Goal: Navigation & Orientation: Understand site structure

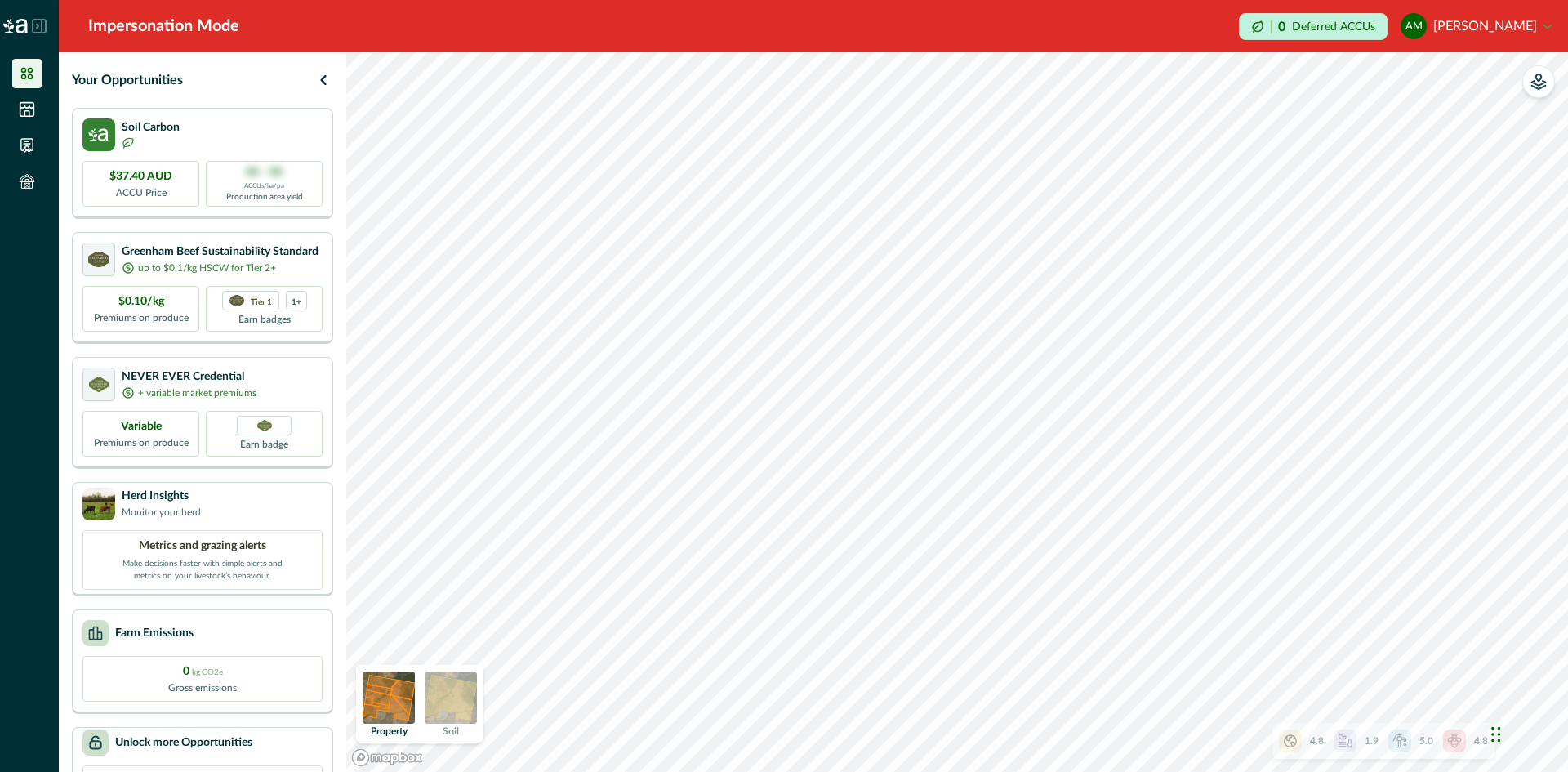
click at [460, 701] on img at bounding box center [451, 697] width 53 height 53
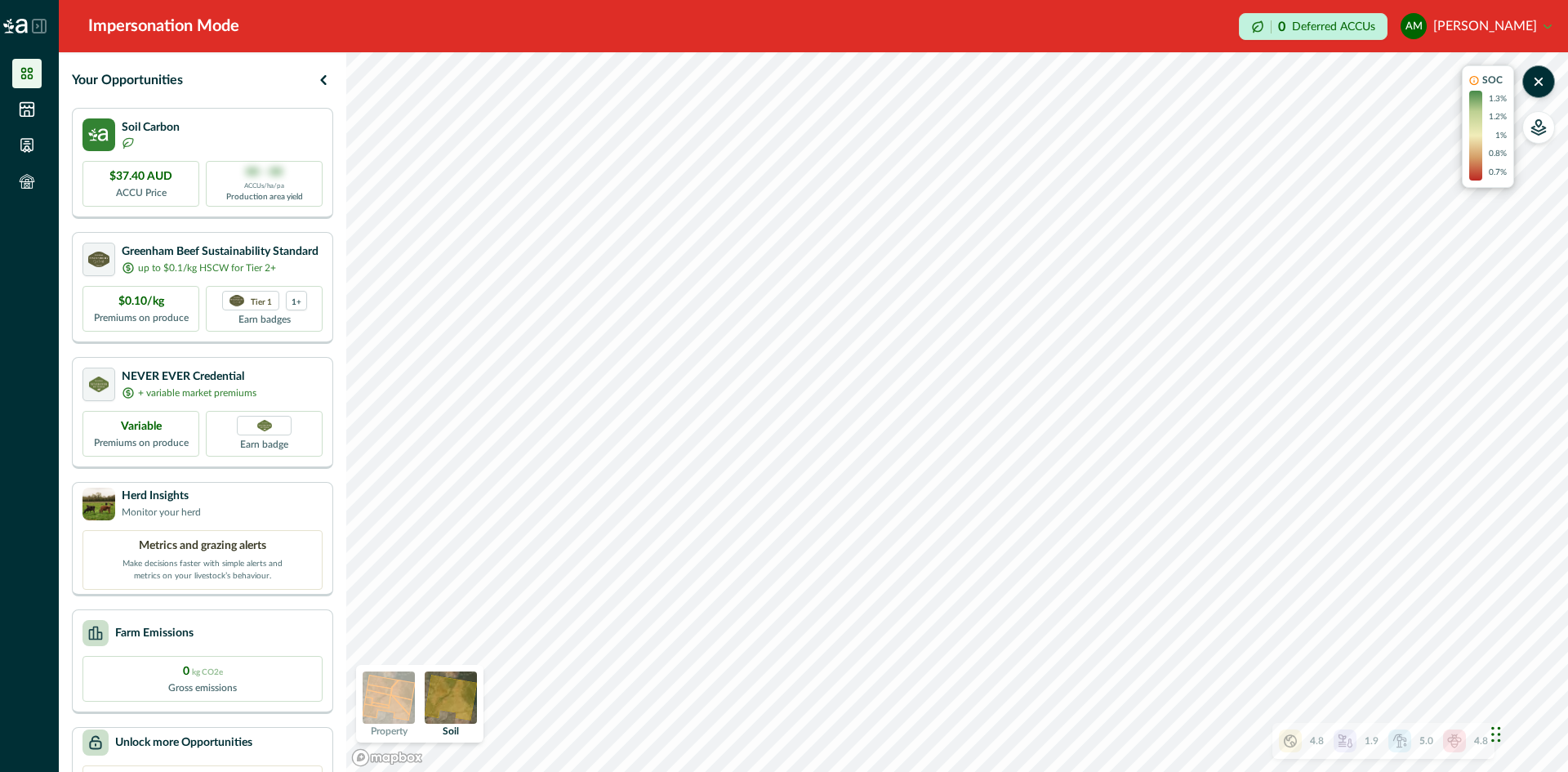
click at [397, 690] on img at bounding box center [389, 697] width 53 height 53
click at [22, 101] on icon at bounding box center [27, 109] width 16 height 16
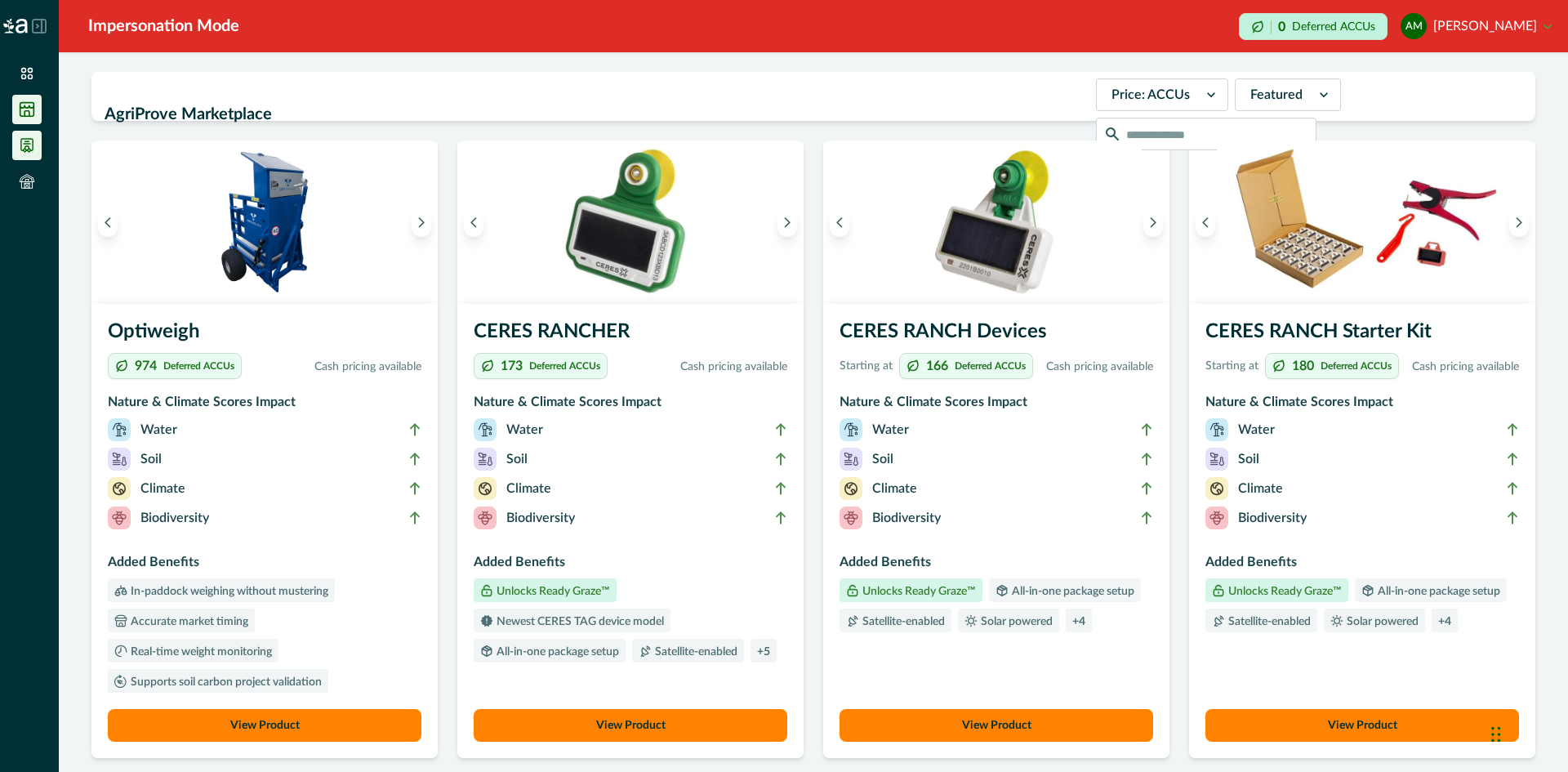
click at [27, 146] on icon at bounding box center [27, 145] width 11 height 13
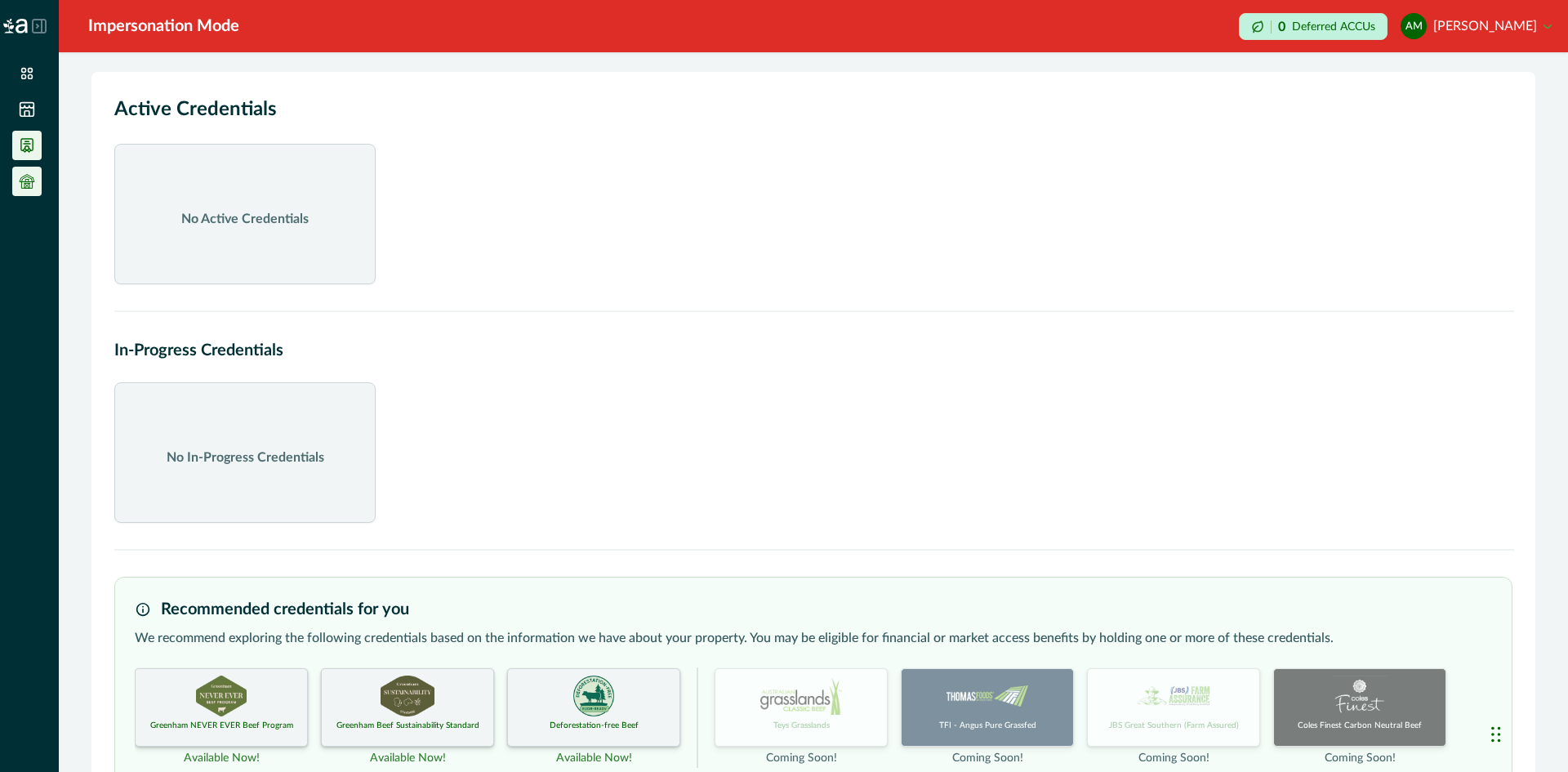
click at [31, 190] on li at bounding box center [27, 181] width 30 height 30
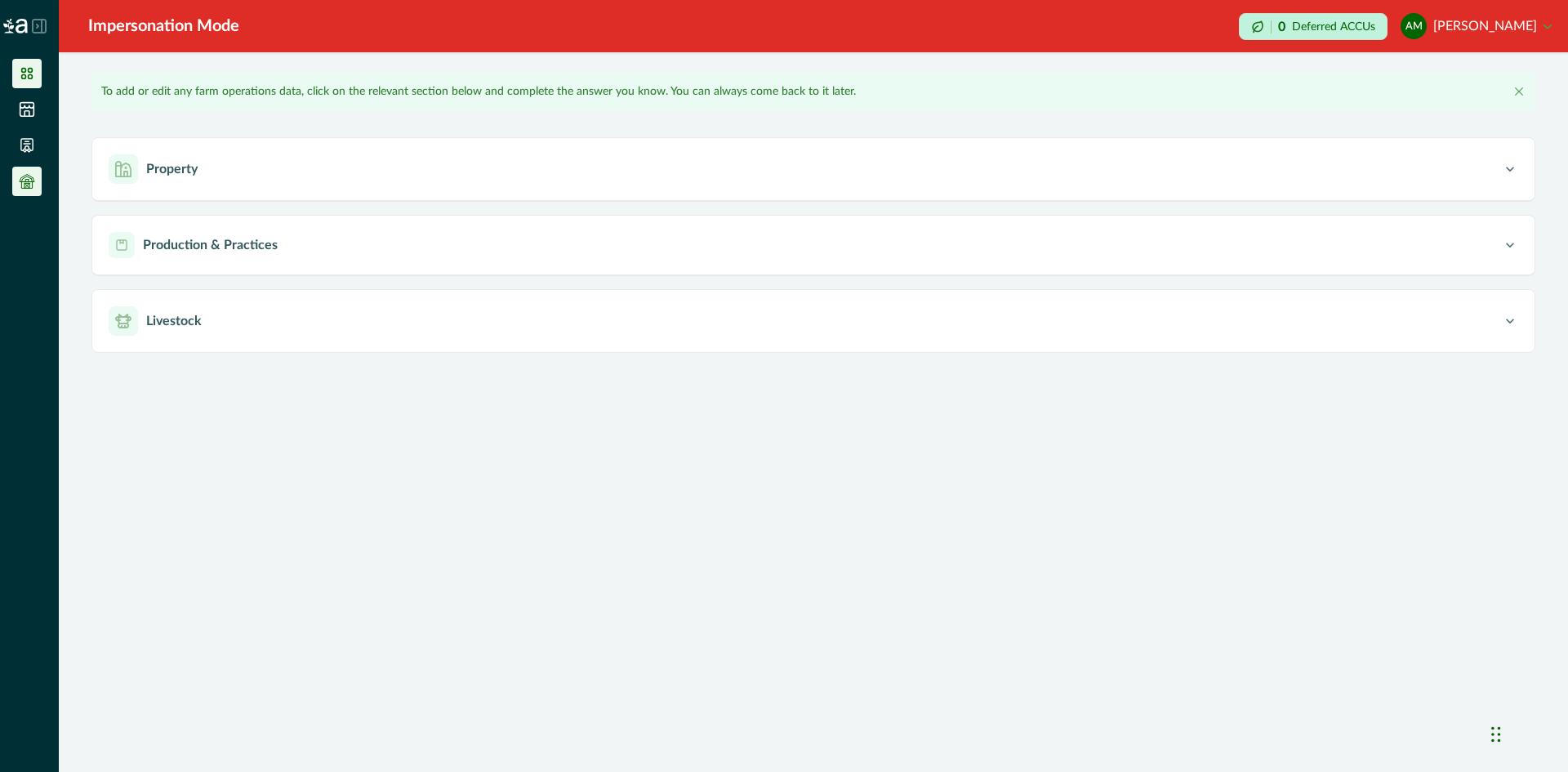
click at [30, 75] on icon at bounding box center [27, 74] width 11 height 11
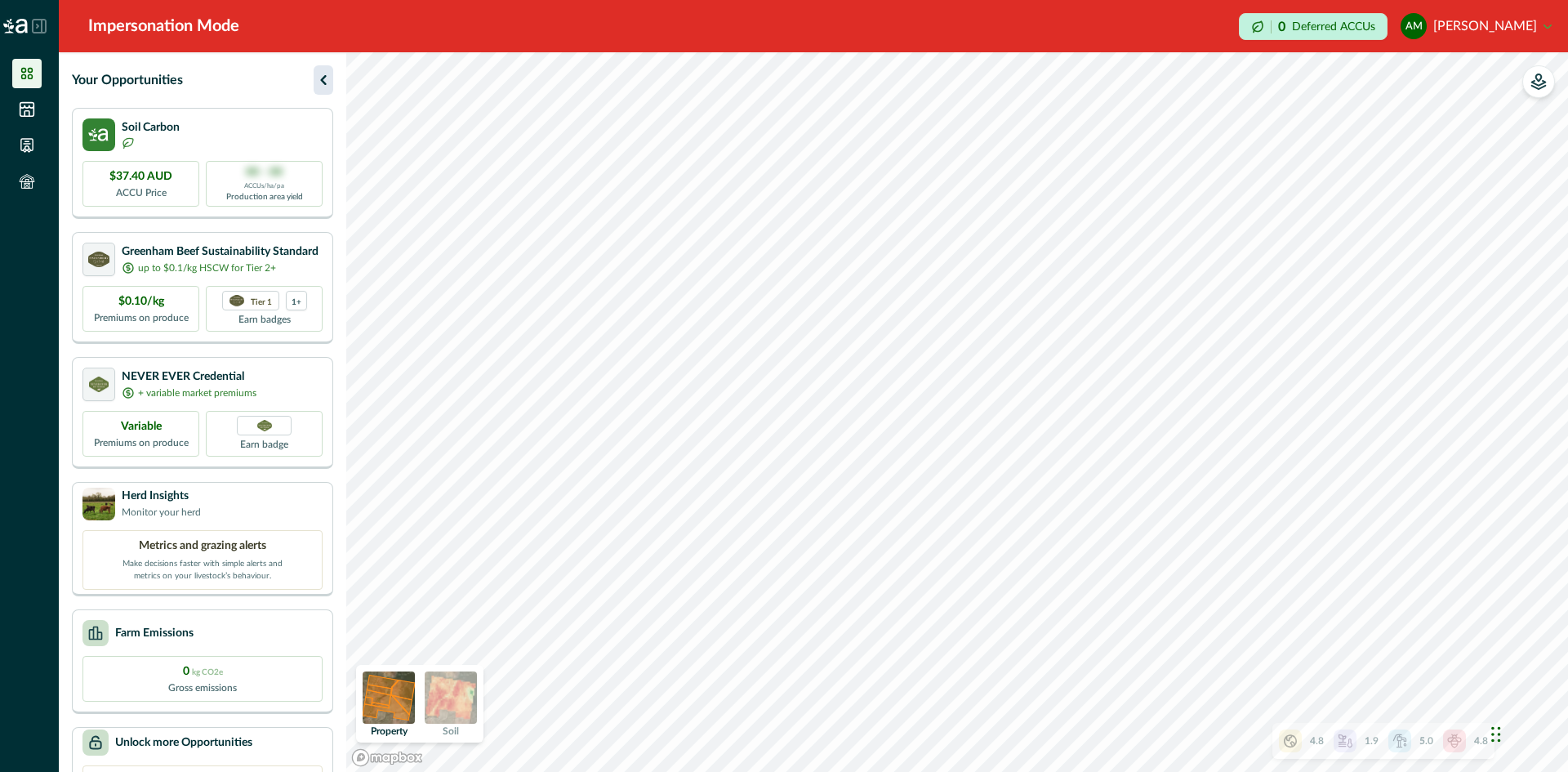
click at [327, 76] on icon "button" at bounding box center [323, 80] width 20 height 20
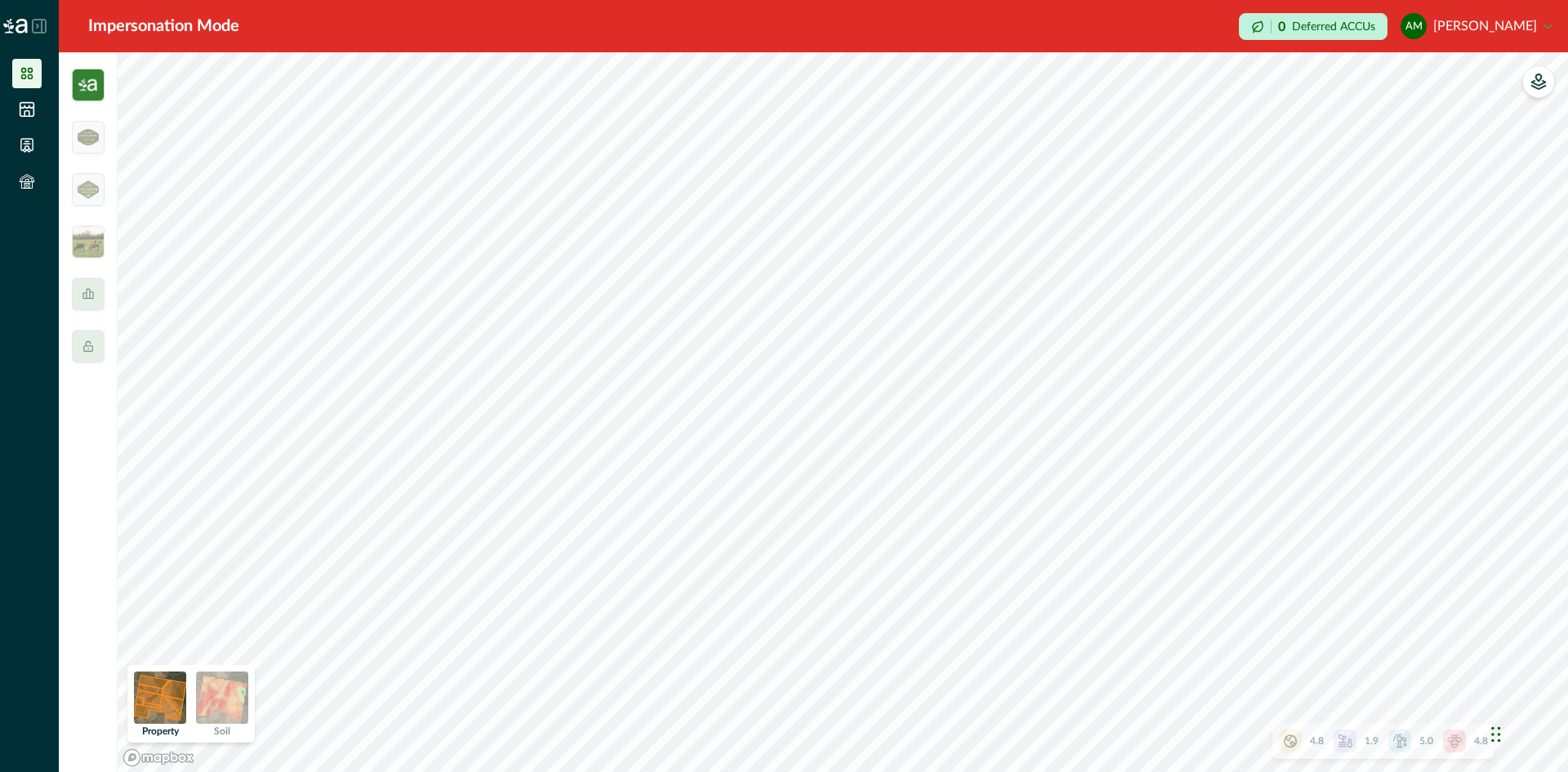
click at [86, 83] on img at bounding box center [89, 85] width 33 height 33
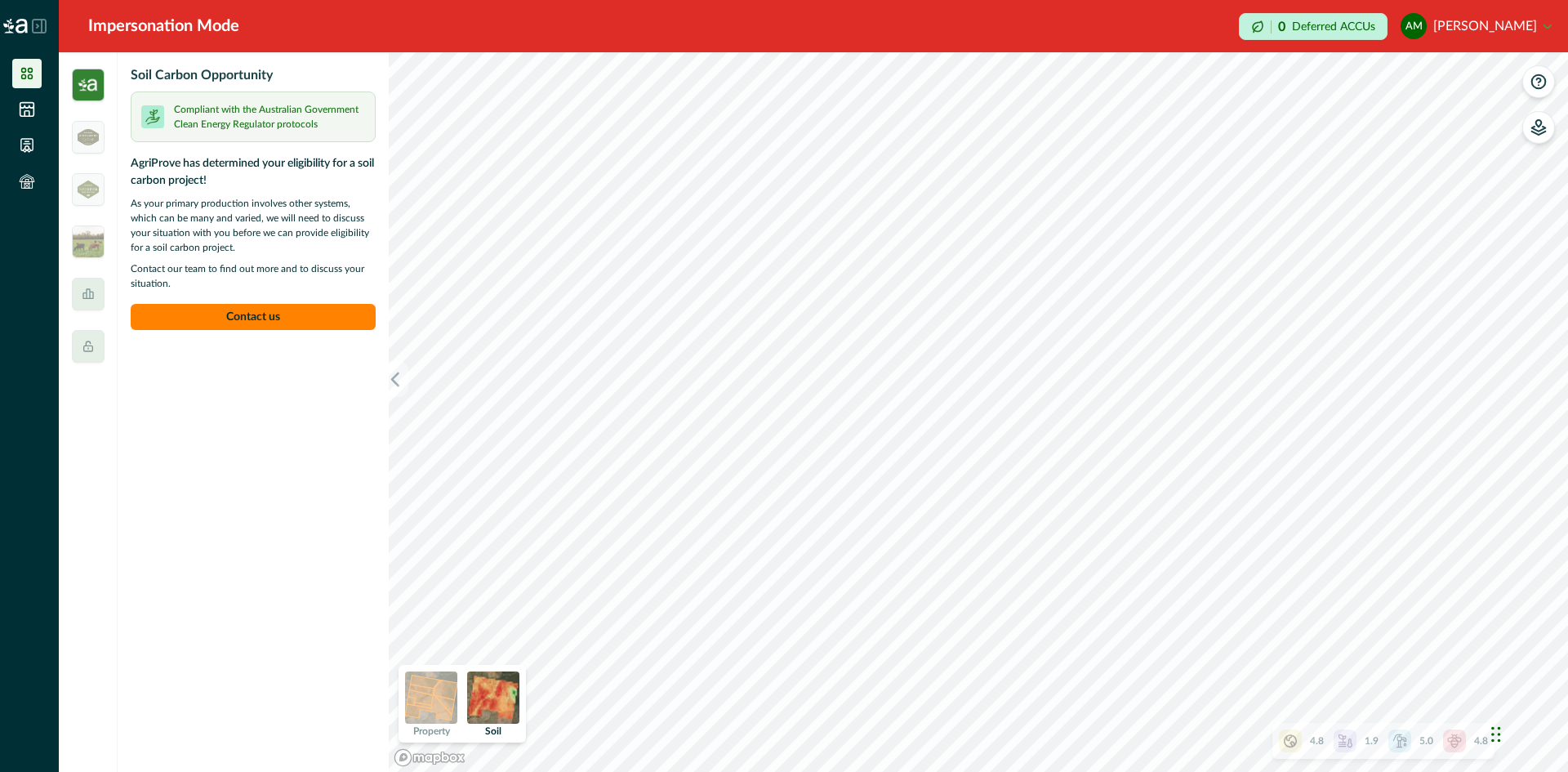
click at [1317, 751] on div "4.8" at bounding box center [1301, 741] width 45 height 23
click at [1474, 597] on icon "button" at bounding box center [1475, 602] width 13 height 13
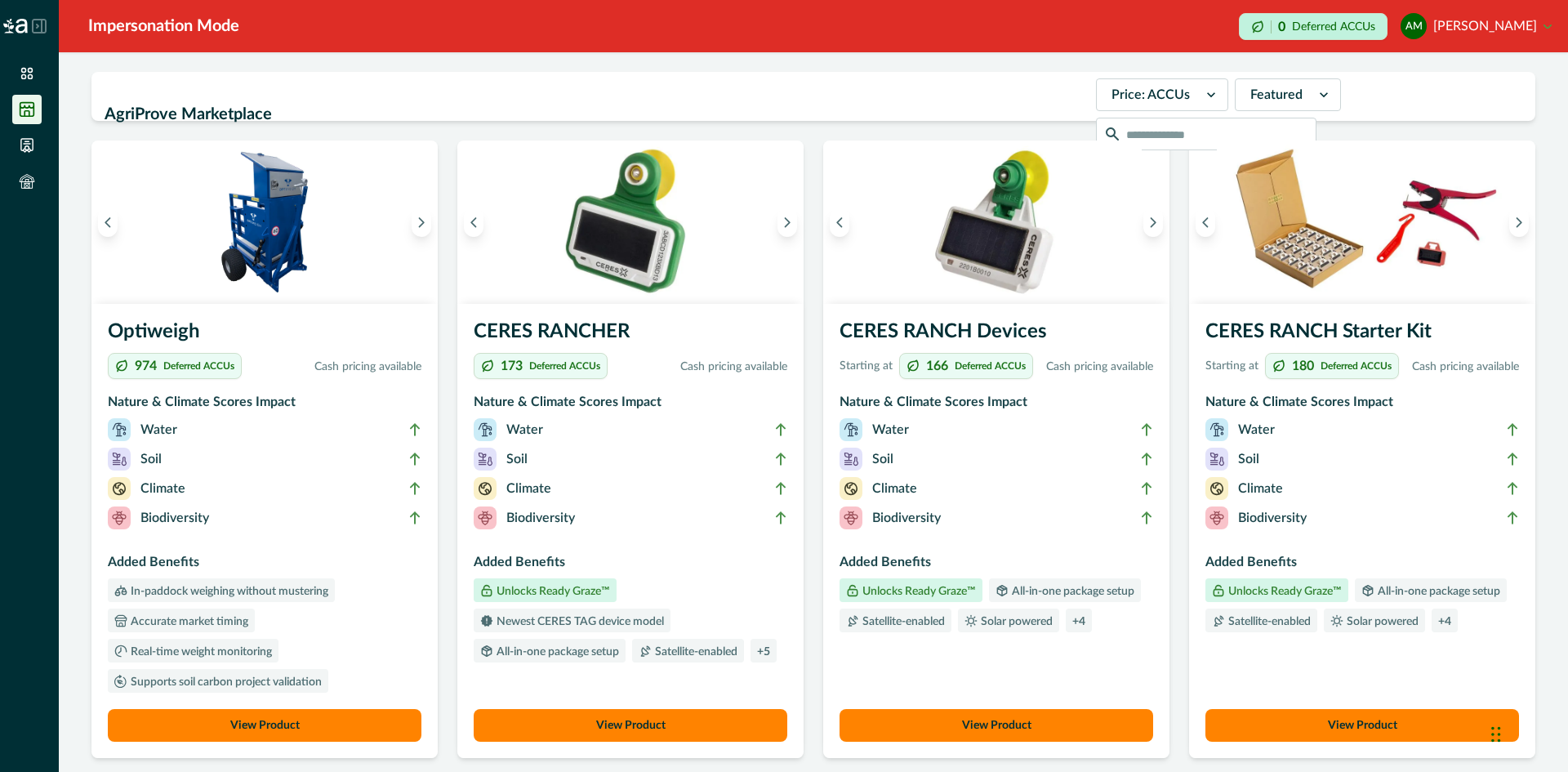
click at [25, 29] on img at bounding box center [16, 26] width 25 height 15
